Goal: Information Seeking & Learning: Learn about a topic

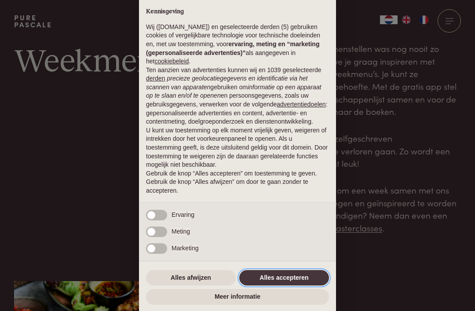
click at [301, 276] on button "Alles accepteren" at bounding box center [284, 278] width 90 height 16
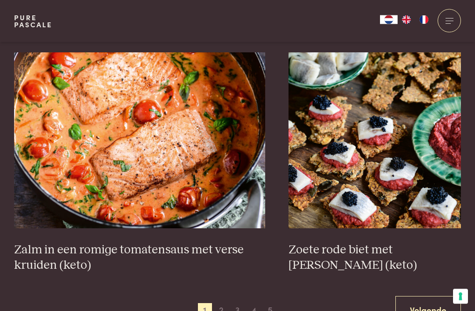
scroll to position [1536, 0]
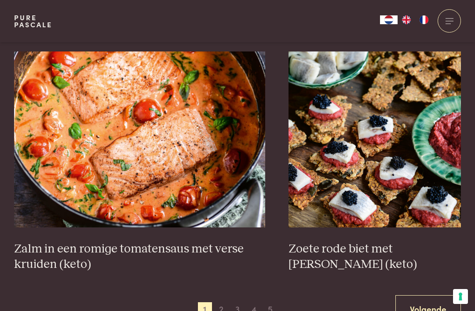
click at [35, 191] on img at bounding box center [139, 139] width 251 height 176
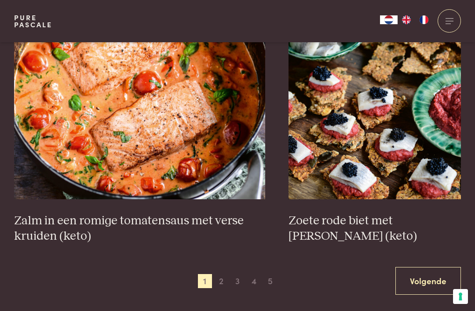
click at [227, 274] on span "2" at bounding box center [221, 281] width 14 height 14
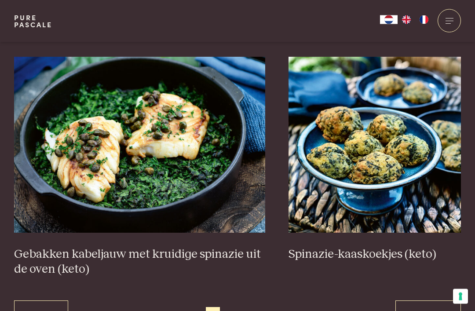
scroll to position [1516, 0]
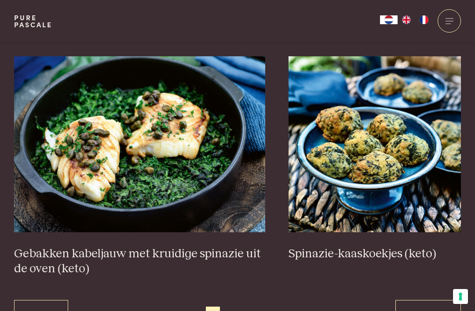
click at [229, 306] on span "3" at bounding box center [229, 313] width 14 height 14
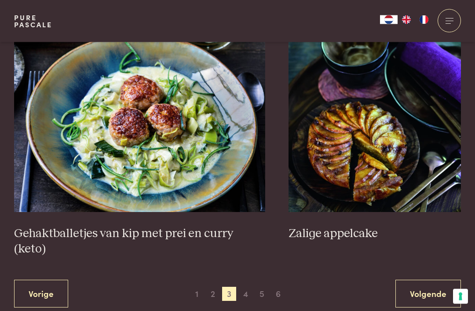
scroll to position [1582, 0]
click at [245, 287] on span "4" at bounding box center [246, 294] width 14 height 14
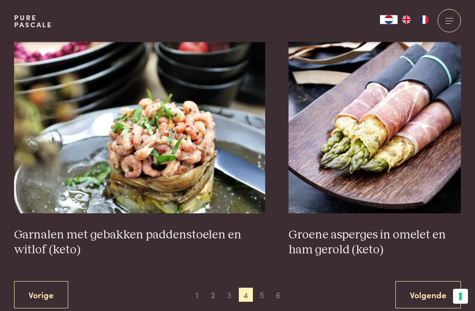
scroll to position [1536, 0]
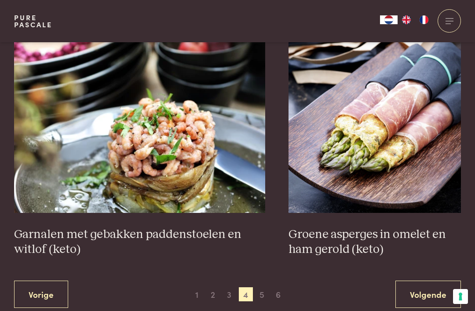
click at [262, 287] on span "5" at bounding box center [262, 294] width 14 height 14
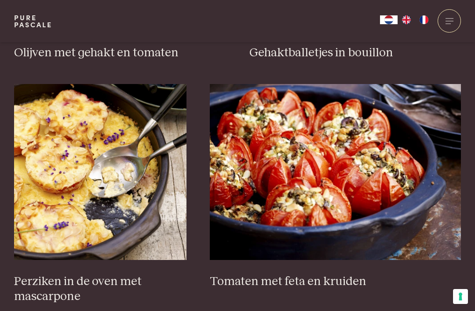
scroll to position [1282, 0]
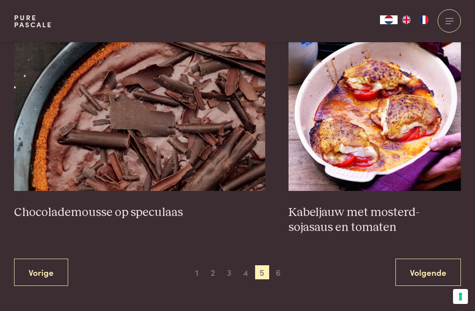
click at [276, 266] on span "6" at bounding box center [278, 272] width 14 height 14
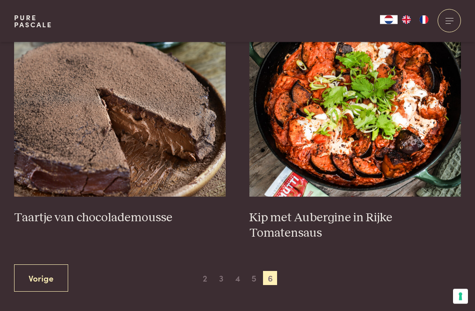
scroll to position [365, 0]
click at [357, 145] on img at bounding box center [355, 109] width 212 height 176
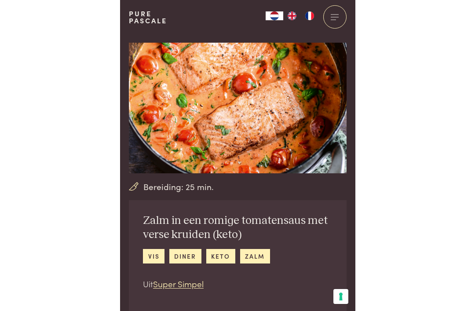
scroll to position [4, 0]
